Goal: Transaction & Acquisition: Purchase product/service

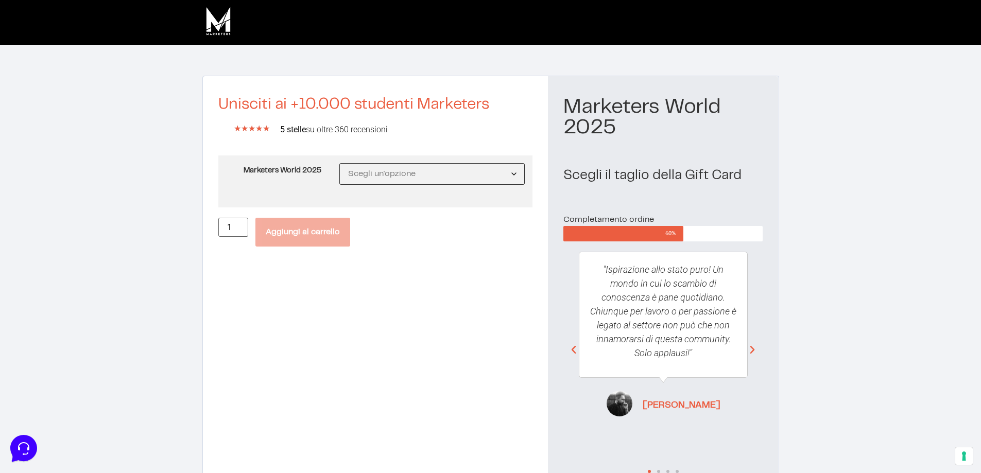
click at [386, 168] on select "Scegli un'opzione MW25 Ticket Standard MW25 Ticket Premium MW25 Ticket Executive" at bounding box center [432, 174] width 186 height 22
click at [83, 173] on section "Unisciti ai +10.000 studenti Marketers ★ ★ ★ ★ ★ 5/5 5 stelle su oltre 360 rece…" at bounding box center [490, 278] width 981 height 466
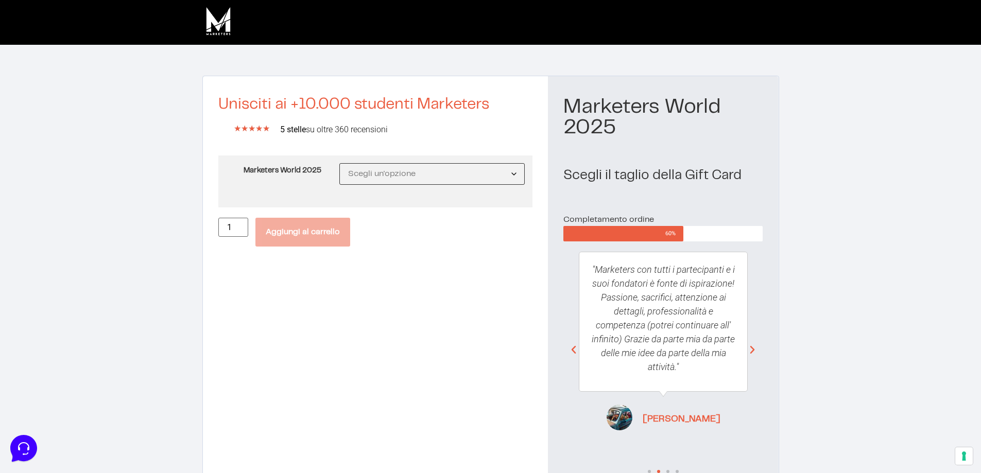
click at [388, 169] on select "Scegli un'opzione MW25 Ticket Standard MW25 Ticket Premium MW25 Ticket Executive" at bounding box center [432, 174] width 186 height 22
click at [340, 163] on select "Scegli un'opzione MW25 Ticket Standard MW25 Ticket Premium MW25 Ticket Executive" at bounding box center [432, 174] width 186 height 22
drag, startPoint x: 381, startPoint y: 170, endPoint x: 380, endPoint y: 182, distance: 12.5
click at [381, 170] on select "Scegli un'opzione MW25 Ticket Standard MW25 Ticket Premium MW25 Ticket Executive" at bounding box center [432, 174] width 186 height 22
click at [340, 163] on select "Scegli un'opzione MW25 Ticket Standard MW25 Ticket Premium MW25 Ticket Executive" at bounding box center [432, 174] width 186 height 22
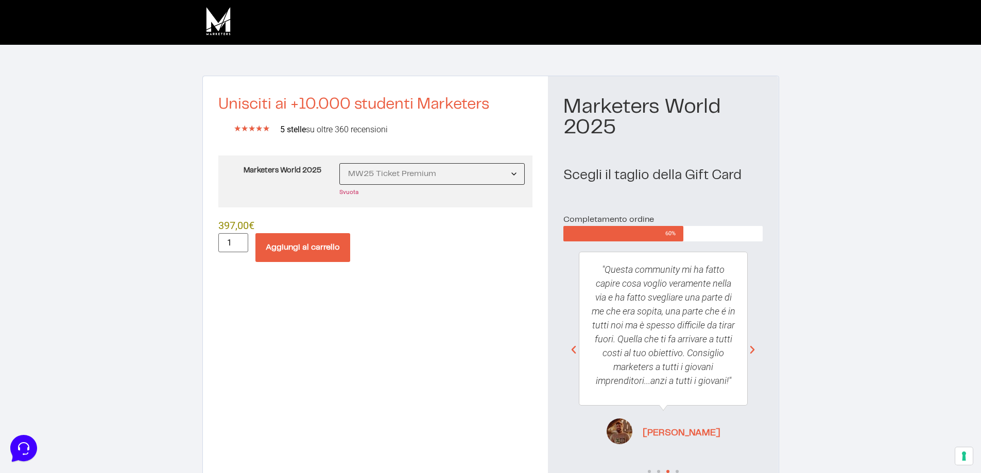
drag, startPoint x: 381, startPoint y: 168, endPoint x: 381, endPoint y: 175, distance: 6.7
click at [381, 168] on select "Scegli un'opzione MW25 Ticket Standard MW25 Ticket Premium MW25 Ticket Executive" at bounding box center [432, 174] width 186 height 22
select select "MW25 Ticket Executive"
click at [340, 163] on select "Scegli un'opzione MW25 Ticket Standard MW25 Ticket Premium MW25 Ticket Executive" at bounding box center [432, 174] width 186 height 22
click at [210, 25] on img at bounding box center [218, 21] width 32 height 32
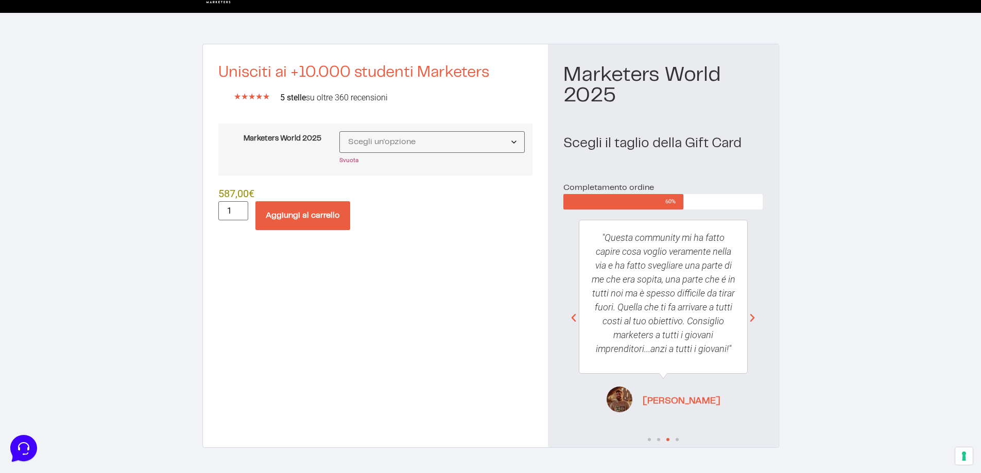
scroll to position [57, 0]
